Goal: Transaction & Acquisition: Book appointment/travel/reservation

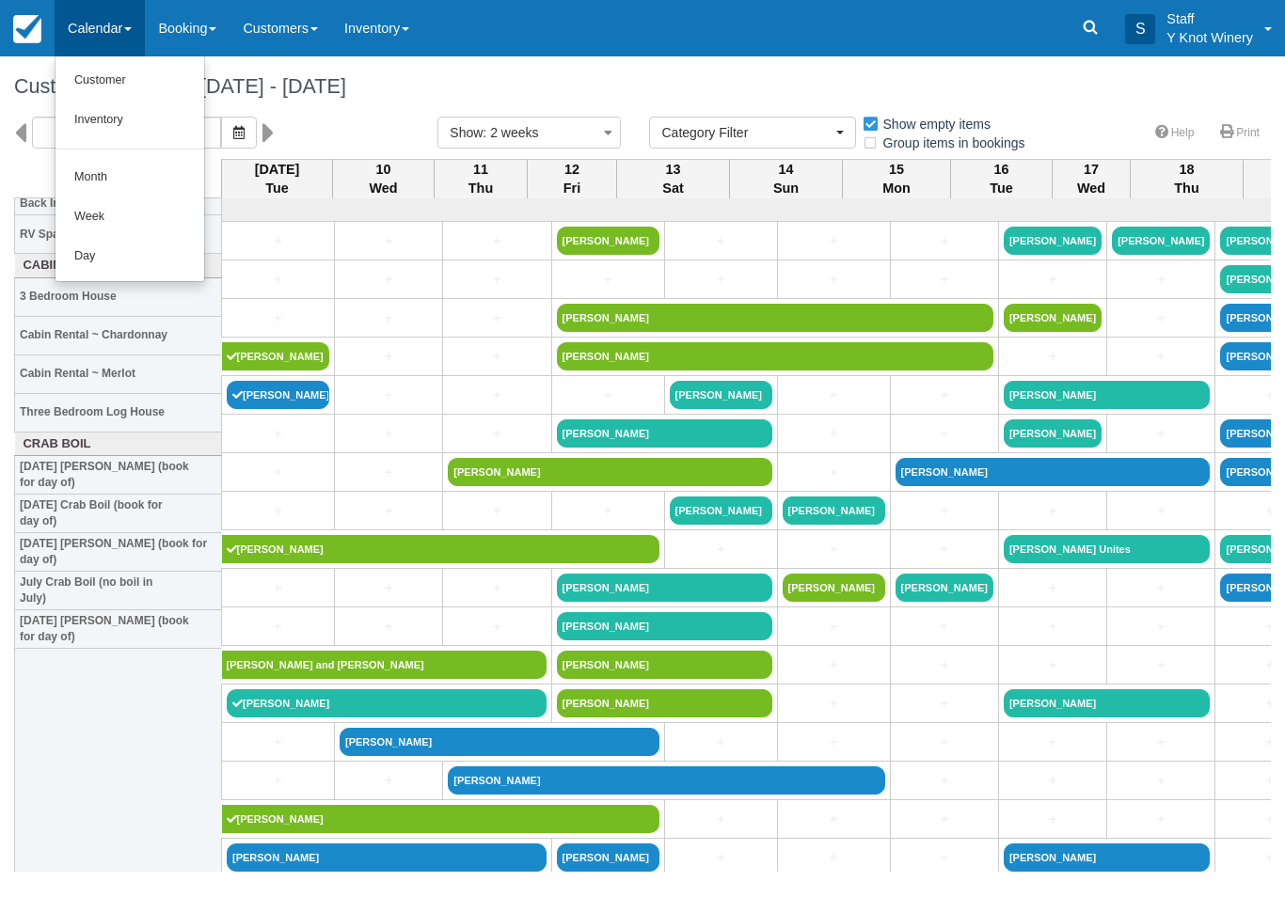
select select
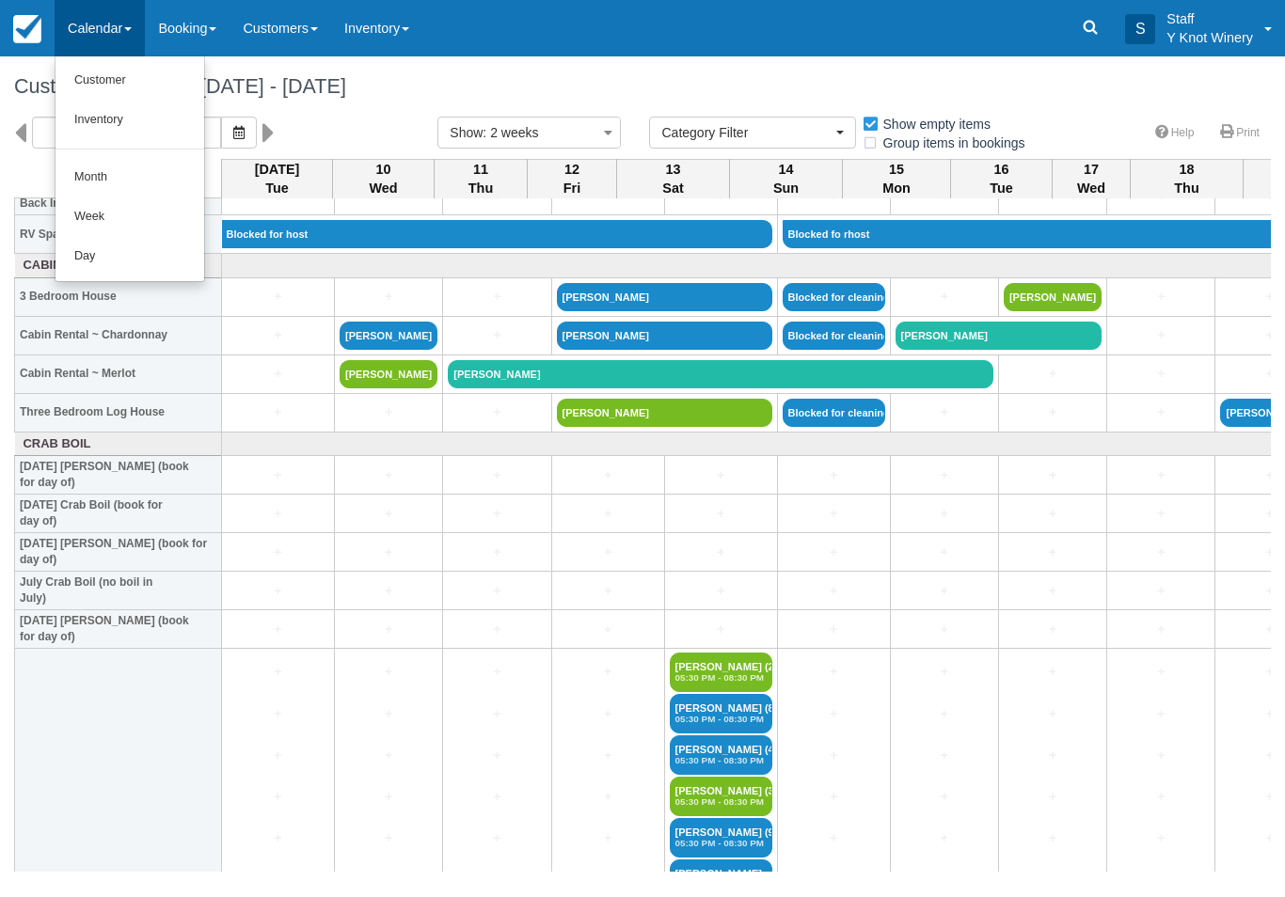
click at [128, 77] on link "Customer" at bounding box center [129, 80] width 149 height 39
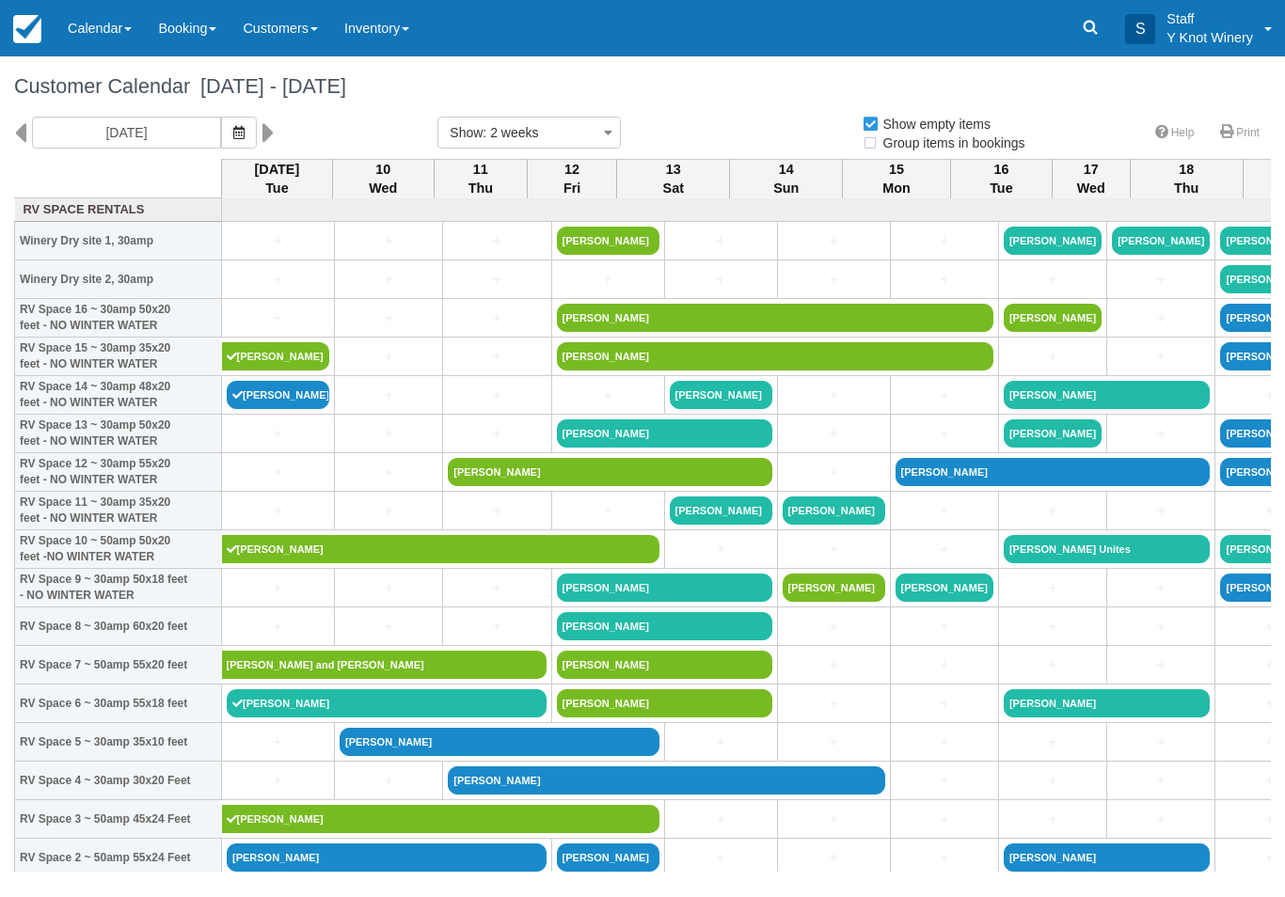
select select
click at [233, 133] on icon "button" at bounding box center [238, 132] width 11 height 13
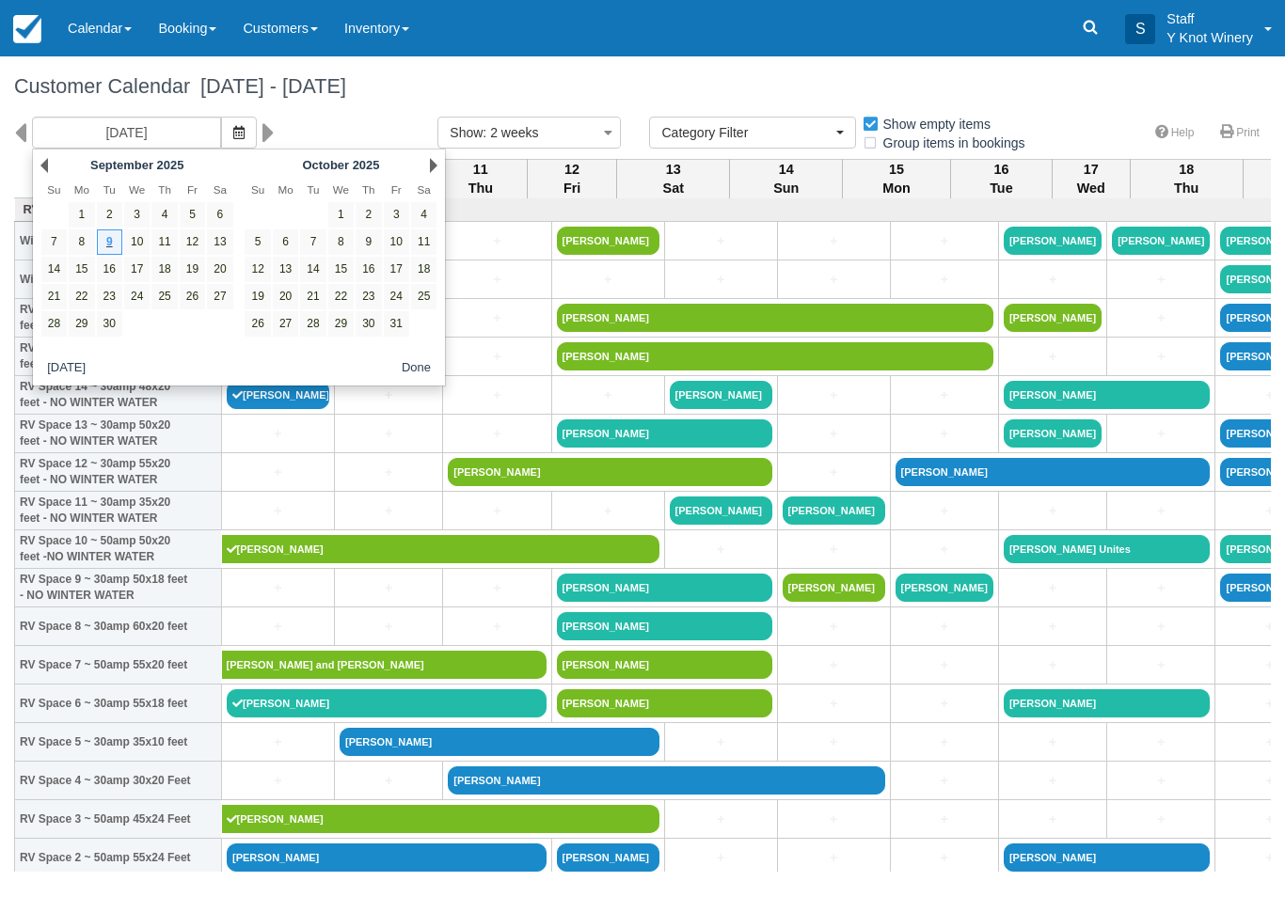
click at [196, 245] on link "12" at bounding box center [192, 241] width 25 height 25
type input "09/12/25"
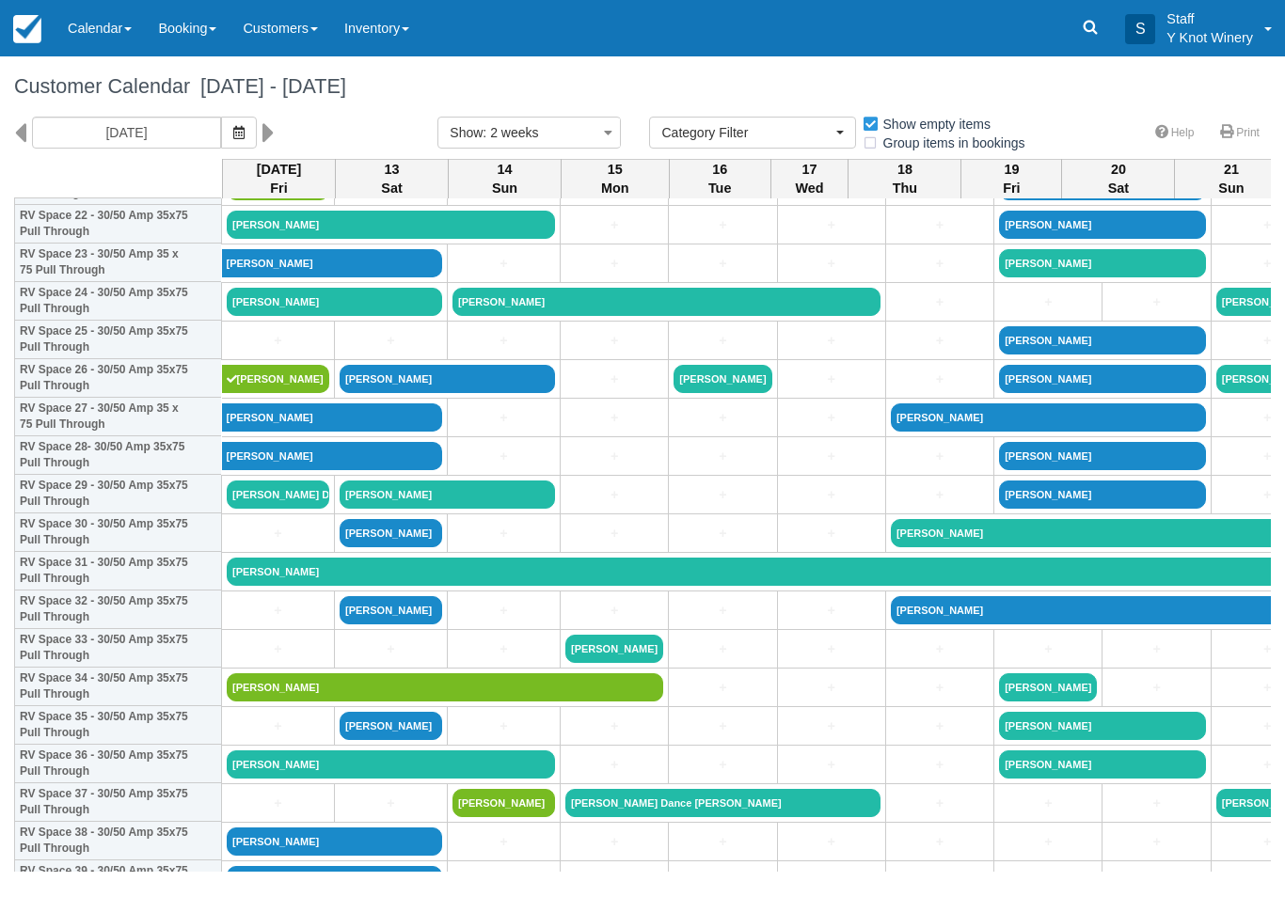
scroll to position [904, 0]
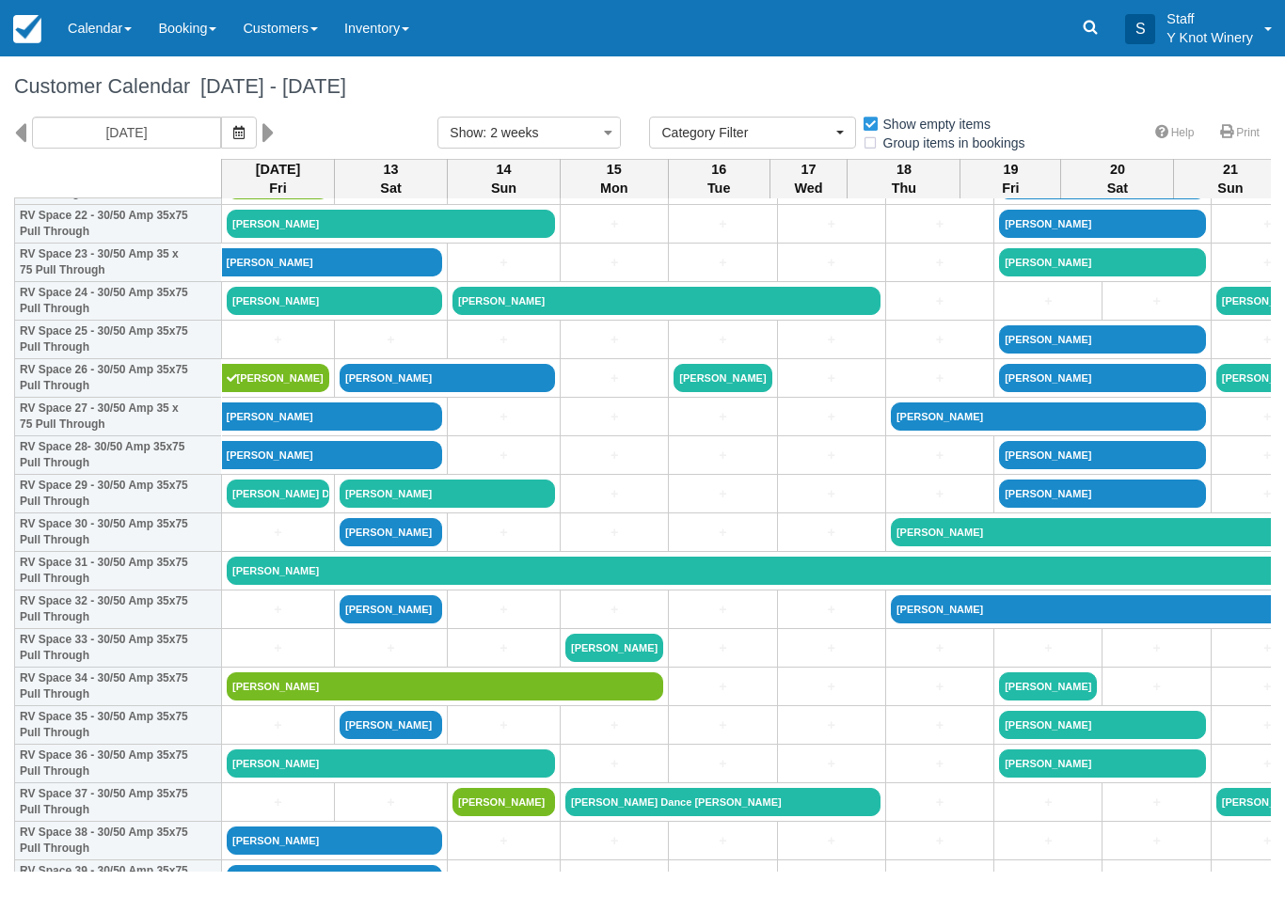
click at [279, 350] on link "+" at bounding box center [278, 340] width 103 height 20
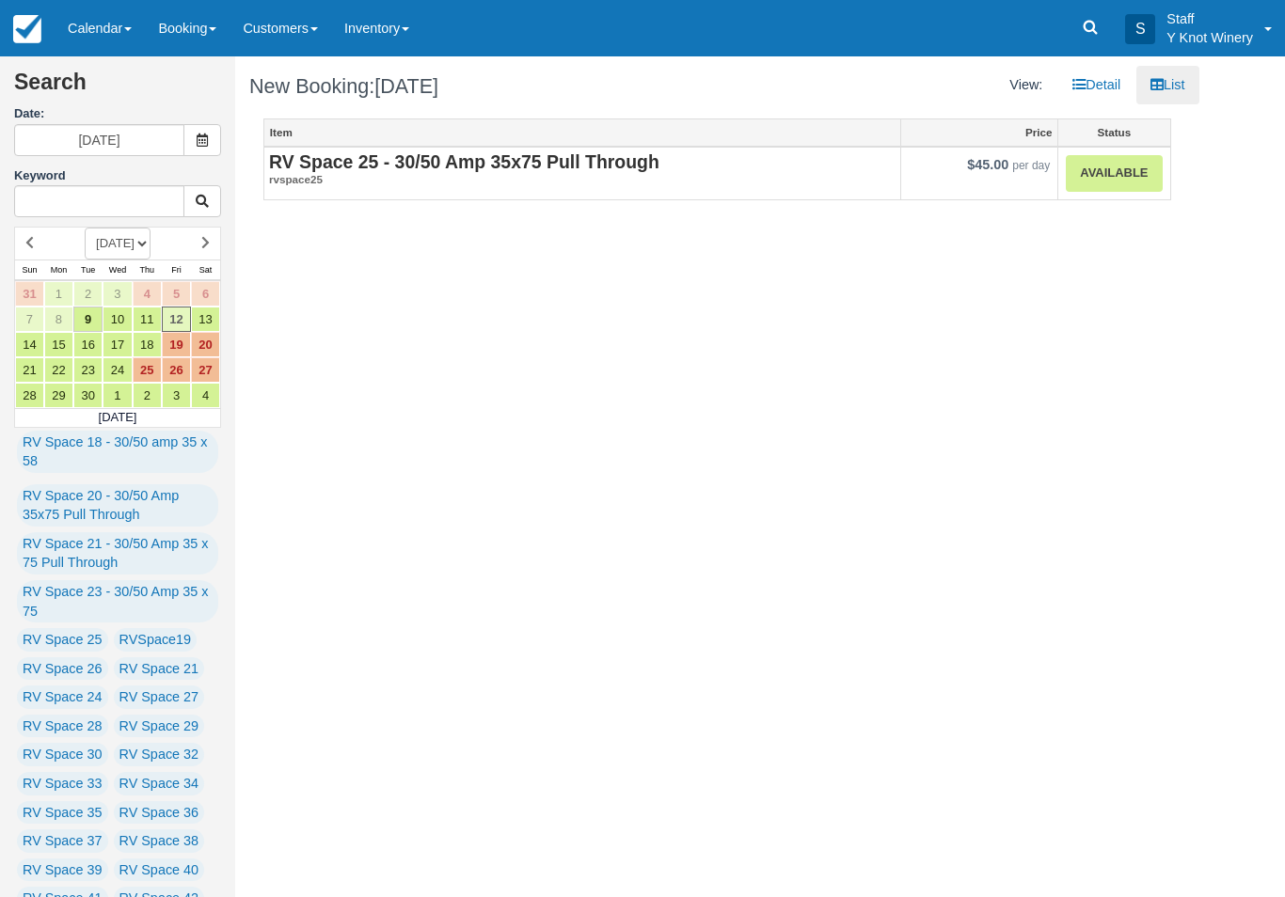
click at [690, 182] on em "rvspace25" at bounding box center [582, 180] width 626 height 16
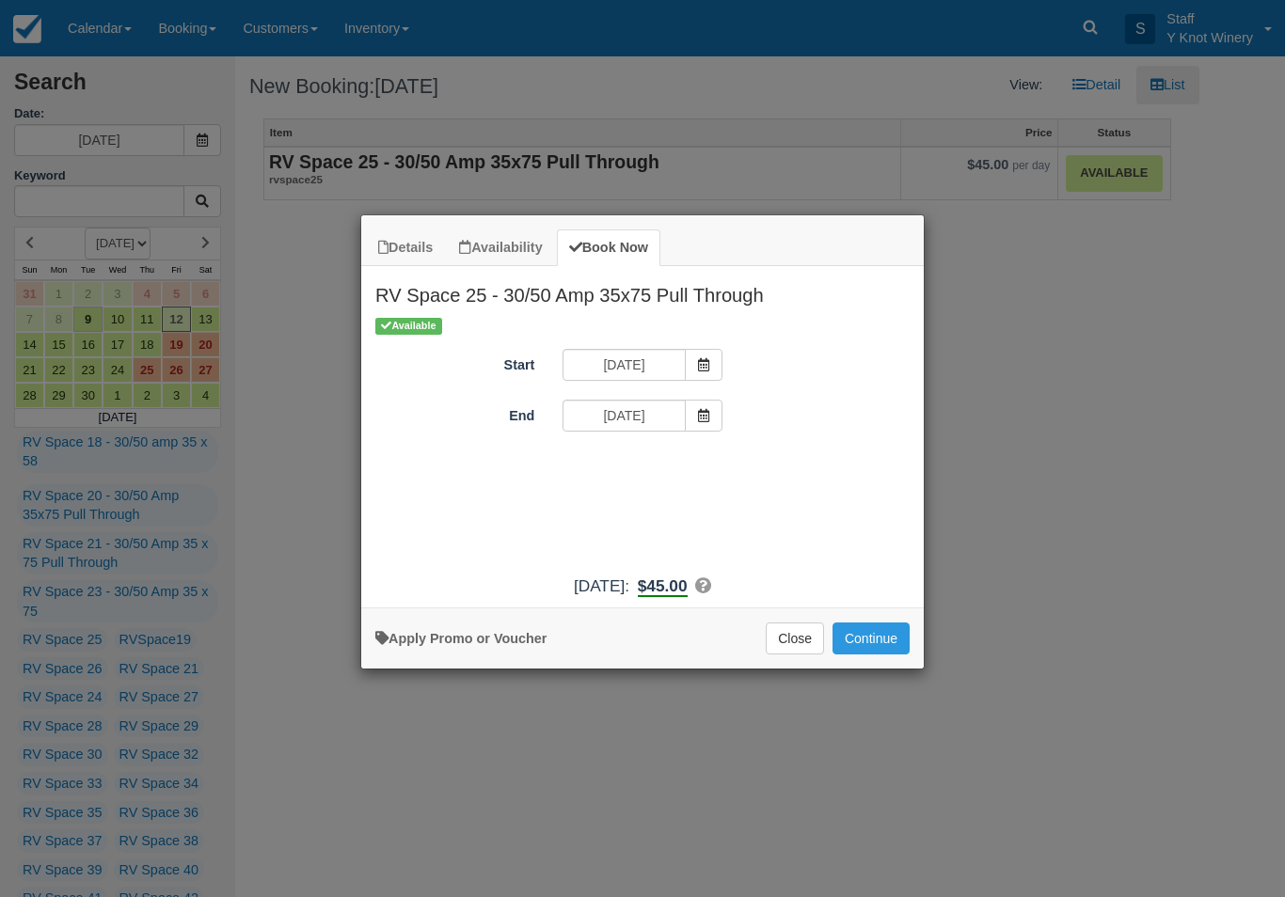
click at [851, 651] on button "Continue" at bounding box center [870, 639] width 77 height 32
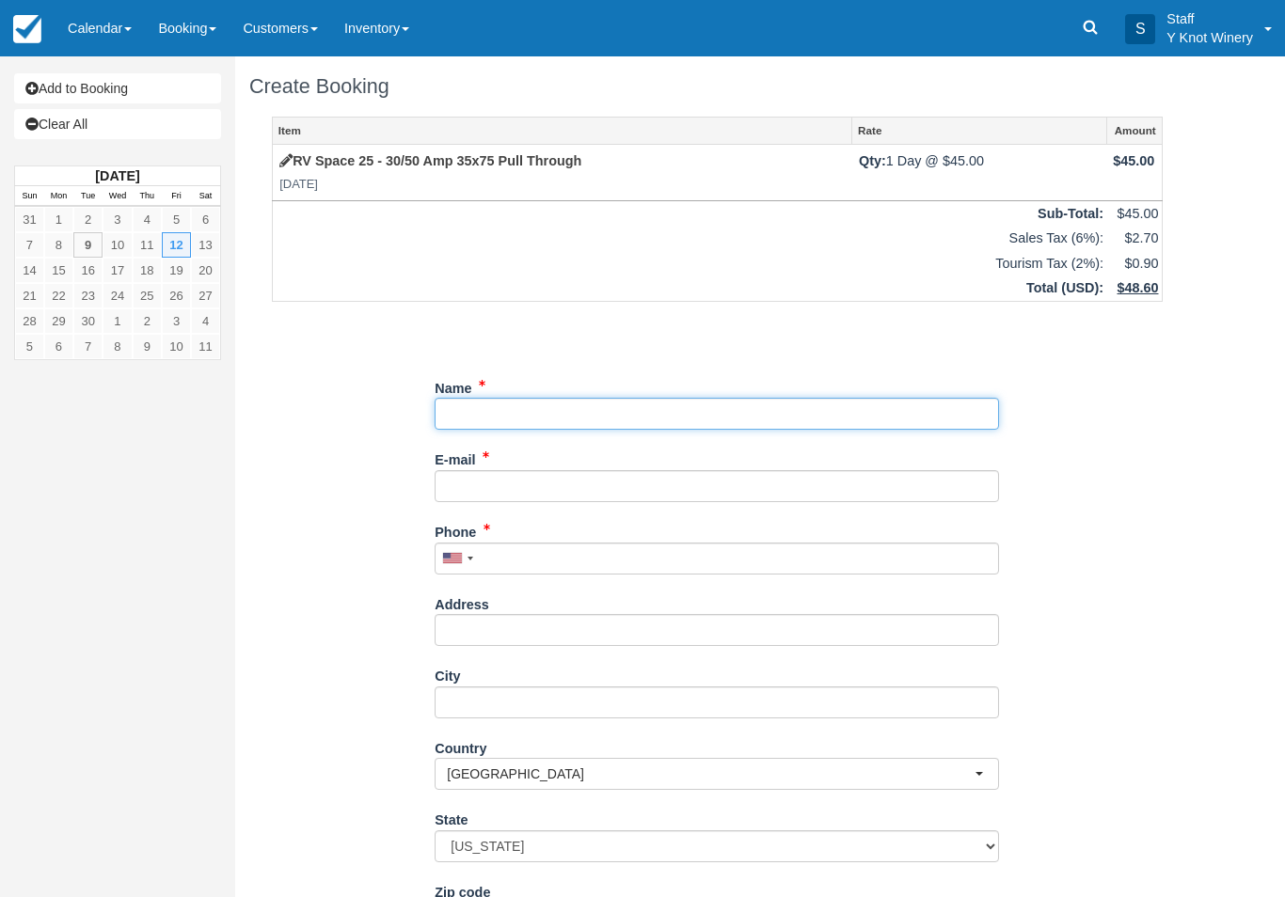
click at [657, 403] on input "Name" at bounding box center [716, 414] width 564 height 32
type input "[PERSON_NAME]"
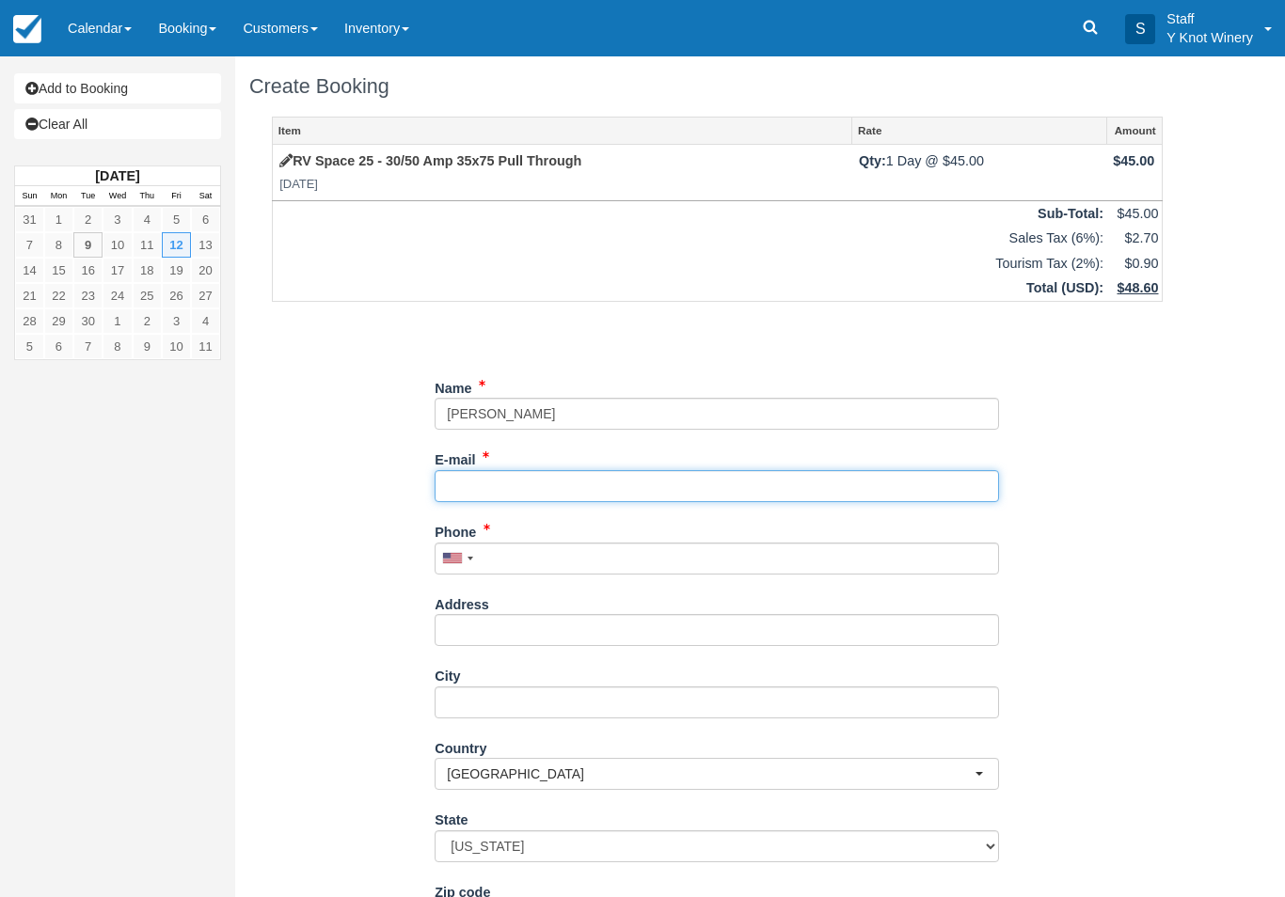
click at [719, 486] on input "E-mail" at bounding box center [716, 486] width 564 height 32
type input "[EMAIL_ADDRESS][DOMAIN_NAME]"
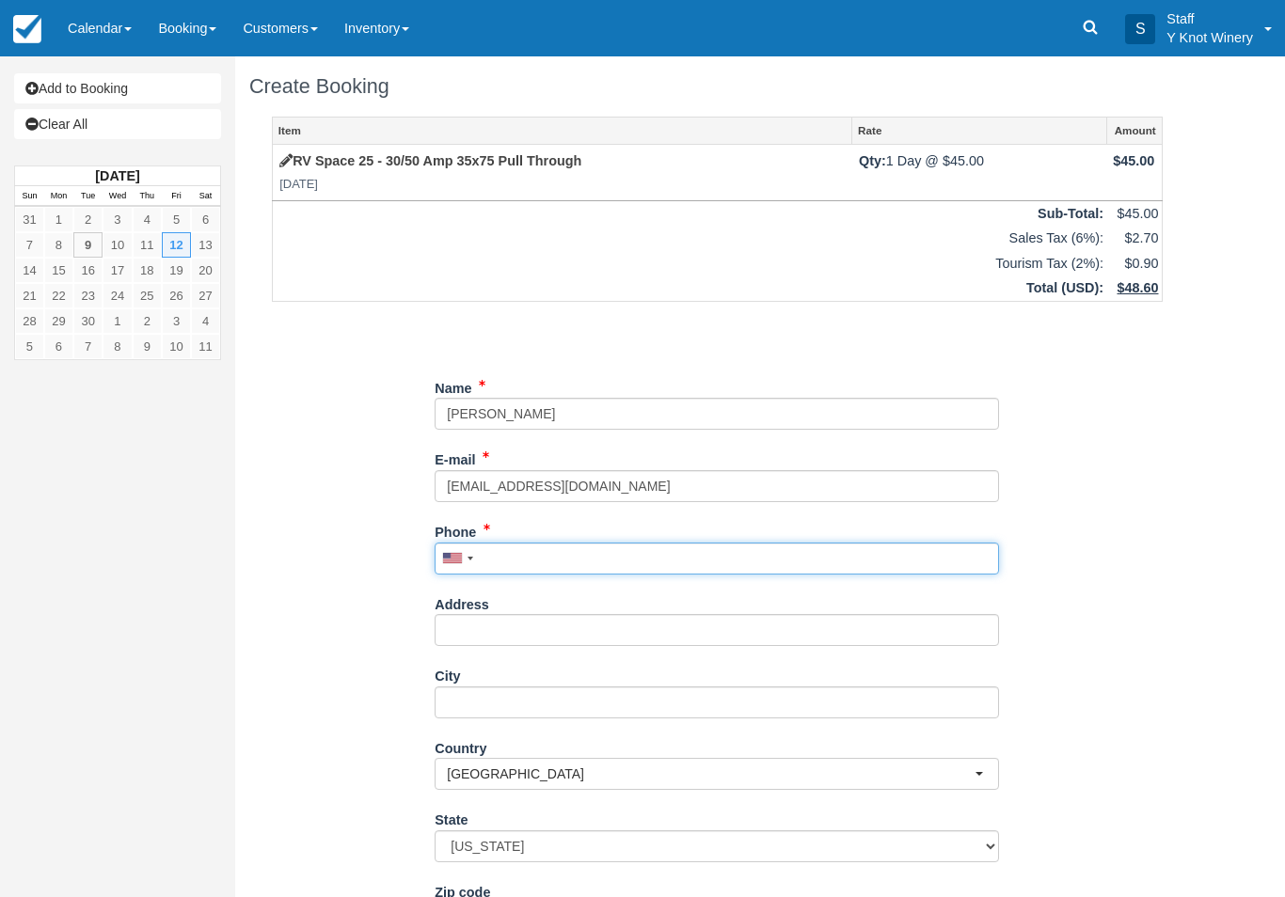
click at [595, 543] on input "Phone" at bounding box center [716, 559] width 564 height 32
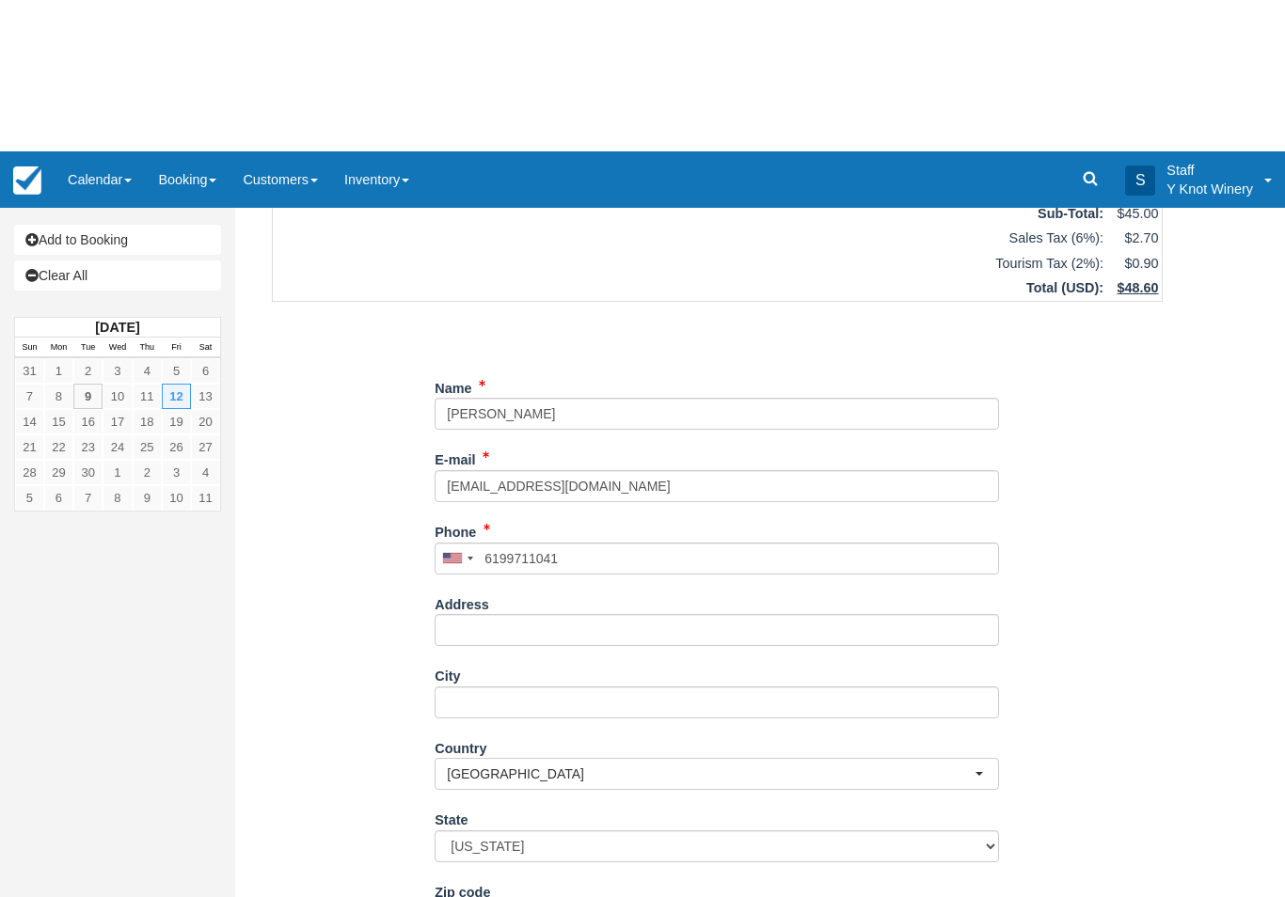
click at [485, 896] on button "Continue" at bounding box center [479, 904] width 90 height 32
type input "+16199711041"
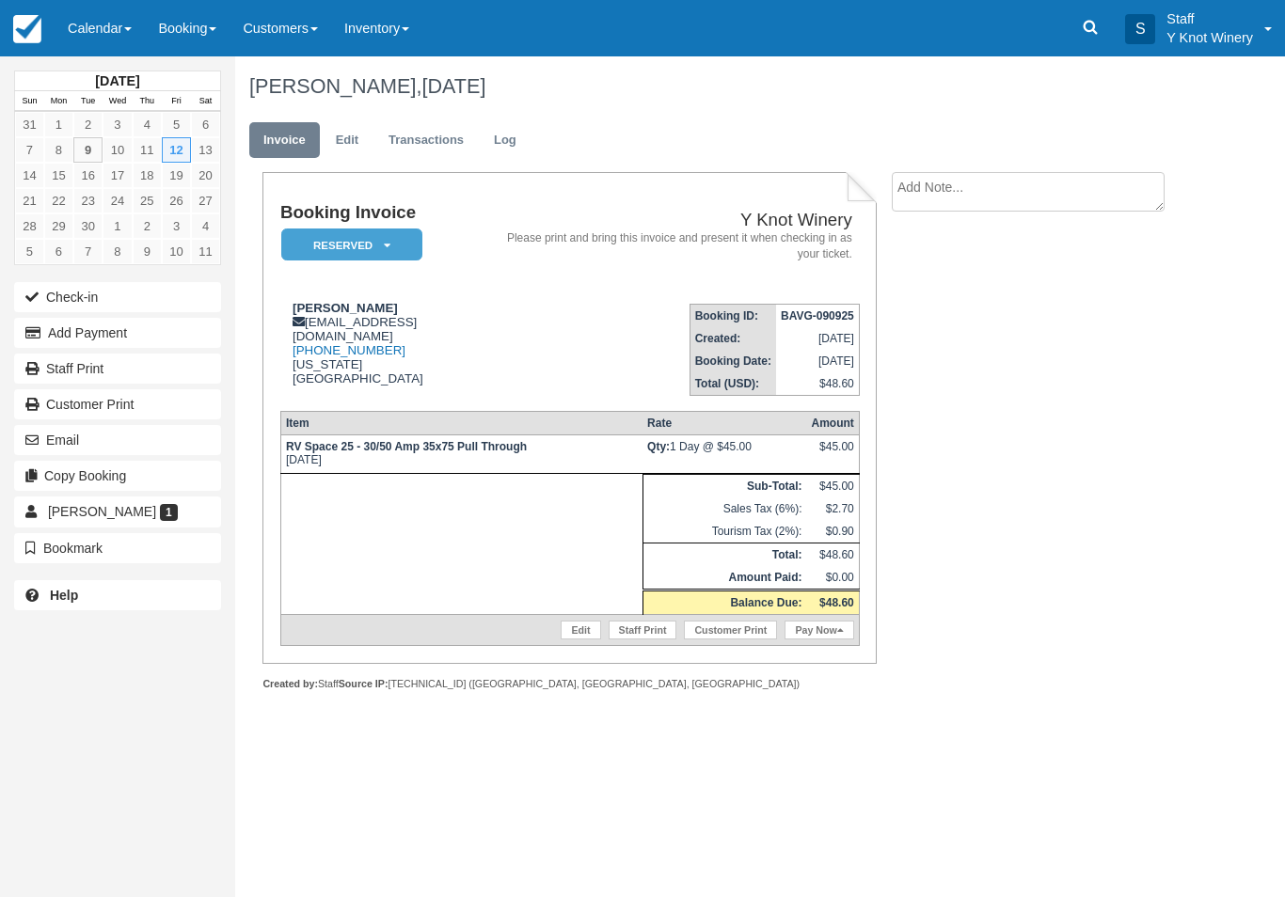
click at [104, 428] on button "Email" at bounding box center [117, 440] width 207 height 30
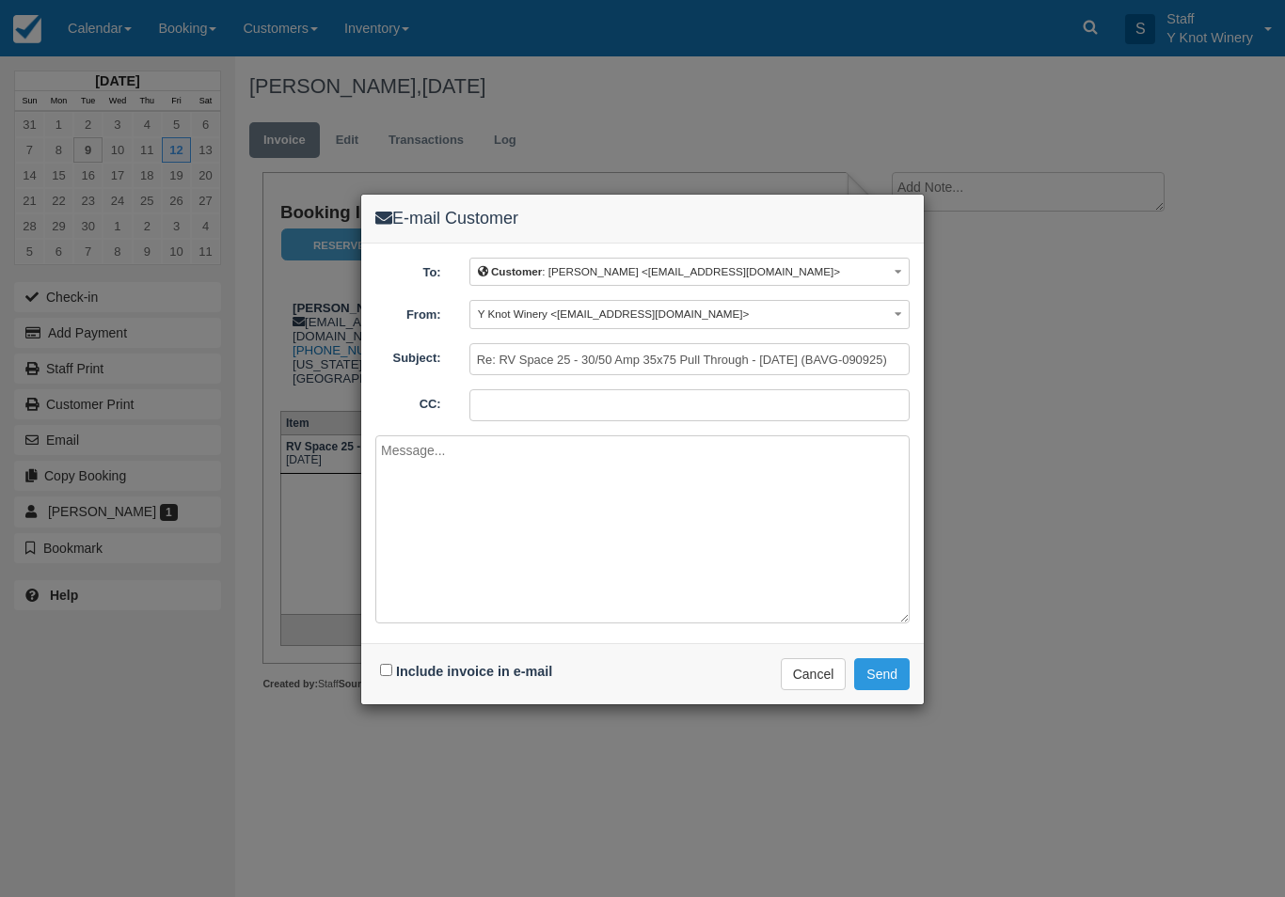
click at [390, 673] on input "Include invoice in e-mail" at bounding box center [386, 670] width 12 height 12
checkbox input "true"
click at [880, 668] on button "Send" at bounding box center [881, 674] width 55 height 32
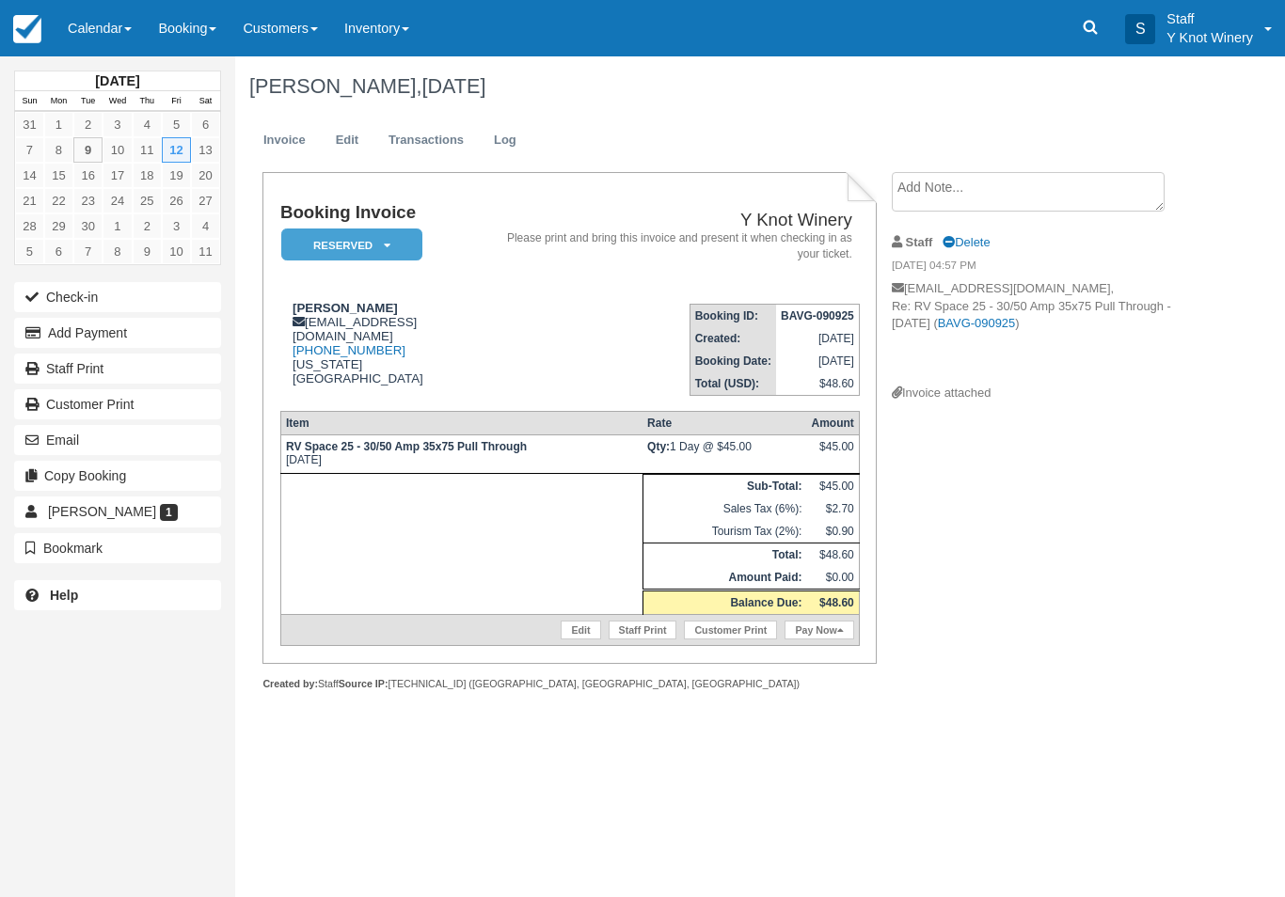
click at [80, 26] on link "Calendar" at bounding box center [100, 28] width 90 height 56
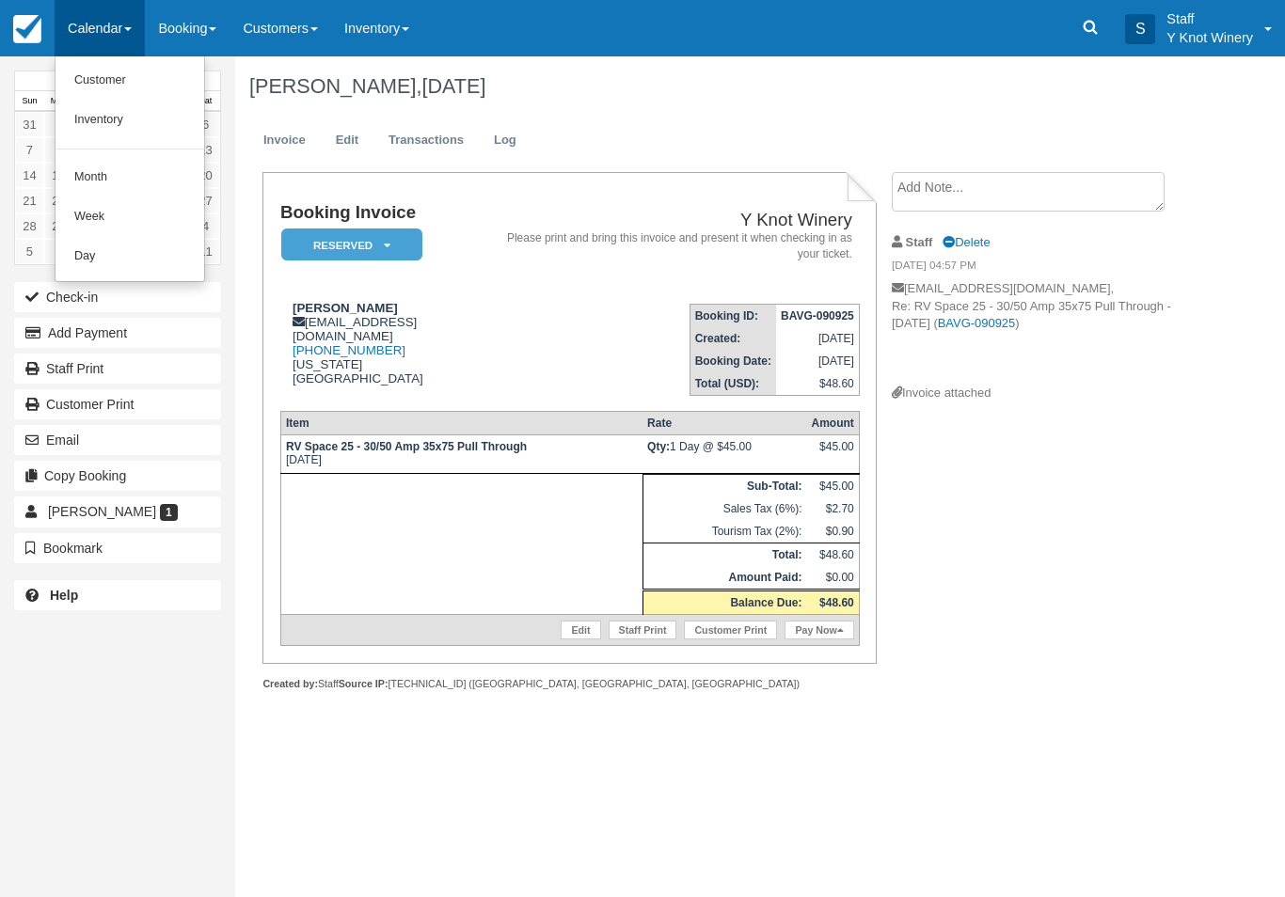
click at [86, 86] on link "Customer" at bounding box center [129, 80] width 149 height 39
